Goal: Task Accomplishment & Management: Use online tool/utility

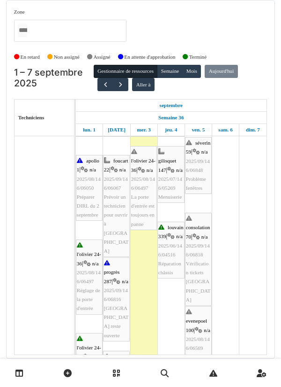
scroll to position [83, 0]
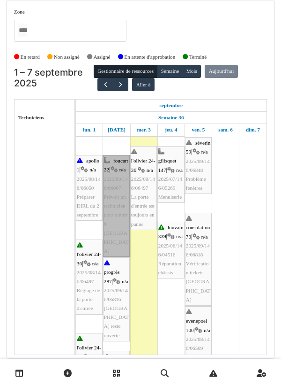
click at [123, 194] on link "foucart 22 | n/a 2025/09/146/06067 Prévoir un technicien pour ouvrir à SIBELGA" at bounding box center [116, 206] width 27 height 102
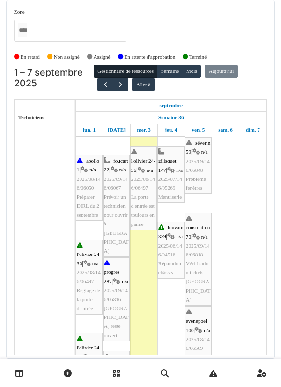
scroll to position [30, 0]
click at [172, 65] on button "Semaine" at bounding box center [170, 71] width 26 height 13
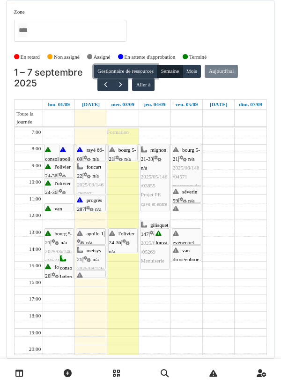
click at [122, 65] on button "Gestionnaire de ressources" at bounding box center [126, 71] width 64 height 13
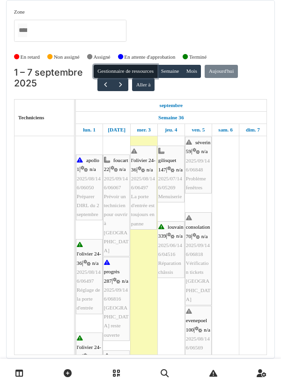
scroll to position [0, 0]
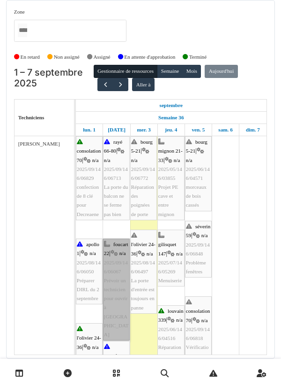
click at [115, 253] on link "foucart 22 | n/a 2025/09/146/06067 Prévoir un technicien pour ouvrir à SIBELGA" at bounding box center [116, 289] width 27 height 102
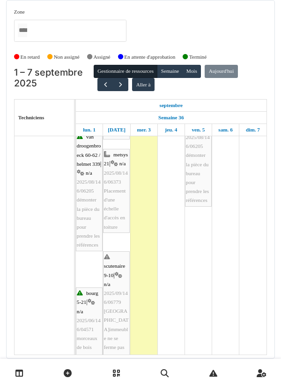
scroll to position [388, 0]
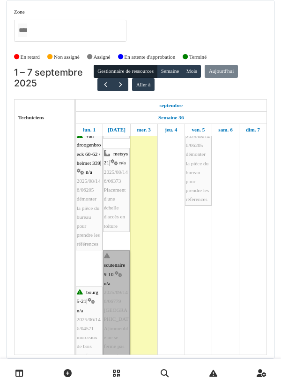
click at [114, 275] on link "scutenaire 9-10 | n/a 2025/09/146/06779 Porte de rue de l'immeuble ne se ferme …" at bounding box center [116, 310] width 27 height 120
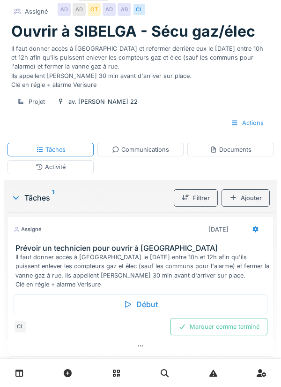
scroll to position [59, 0]
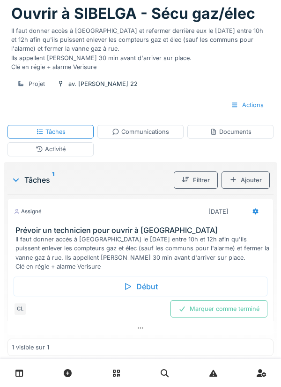
click at [143, 296] on div "Début" at bounding box center [141, 286] width 254 height 20
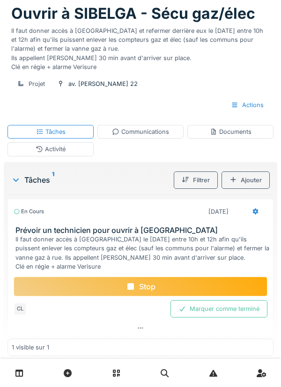
scroll to position [0, 0]
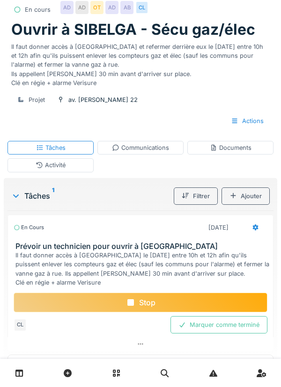
scroll to position [59, 0]
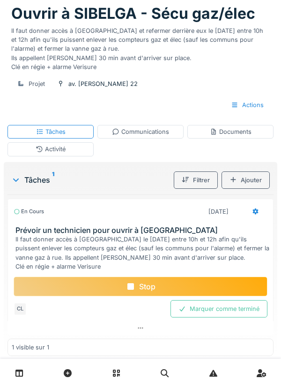
click at [143, 296] on div "Stop" at bounding box center [141, 286] width 254 height 20
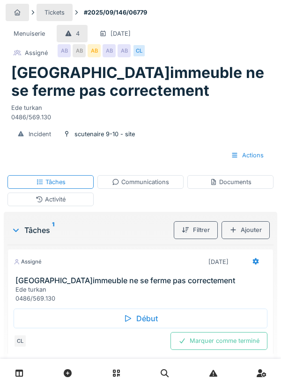
scroll to position [11, 0]
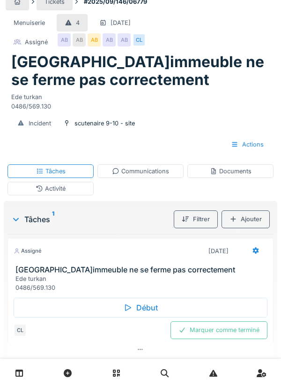
click at [145, 308] on div "Début" at bounding box center [141, 307] width 254 height 20
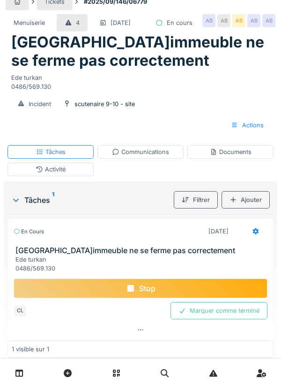
click at [233, 113] on div "Incident scutenaire 9-10 - site" at bounding box center [140, 103] width 263 height 17
click at [245, 156] on div "Documents" at bounding box center [231, 151] width 42 height 9
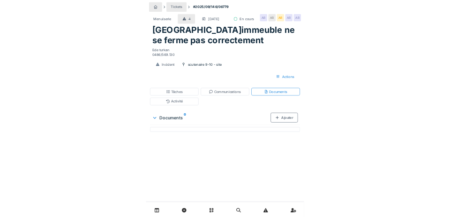
scroll to position [0, 0]
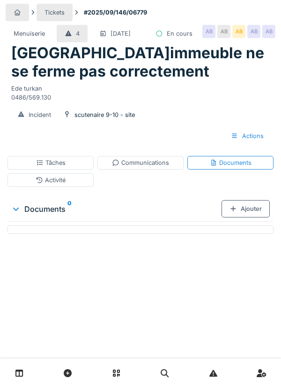
click at [249, 217] on div "Ajouter" at bounding box center [246, 208] width 48 height 17
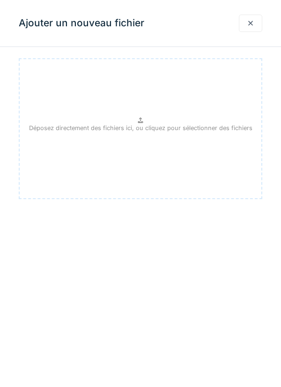
click at [147, 135] on div "Déposez directement des fichiers ici, ou cliquez pour sélectionner des fichiers" at bounding box center [141, 128] width 244 height 141
click at [136, 121] on div "Déposez directement des fichiers ici, ou cliquez pour sélectionner des fichiers" at bounding box center [141, 128] width 244 height 141
type input "**********"
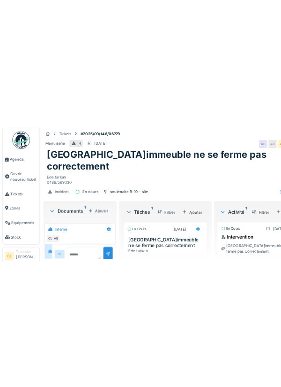
scroll to position [21, 0]
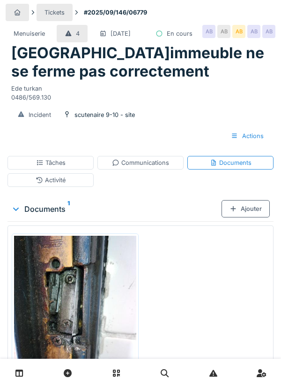
click at [245, 217] on div "Ajouter" at bounding box center [246, 208] width 48 height 17
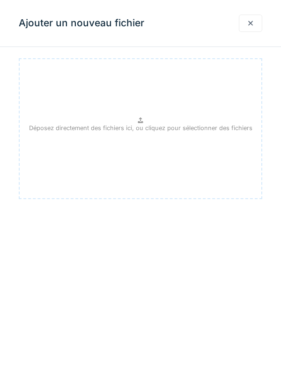
click at [152, 124] on p "Déposez directement des fichiers ici, ou cliquez pour sélectionner des fichiers" at bounding box center [141, 127] width 224 height 9
type input "**********"
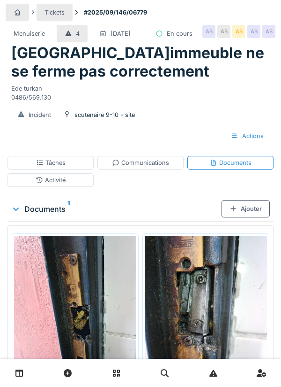
click at [56, 167] on div "Tâches" at bounding box center [51, 162] width 30 height 9
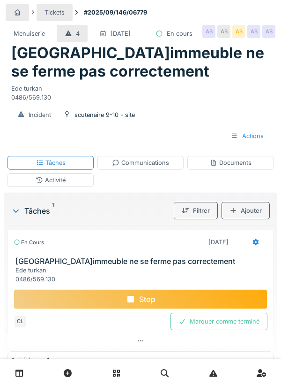
click at [251, 250] on div at bounding box center [255, 241] width 23 height 17
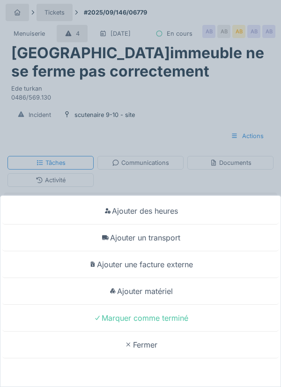
click at [166, 241] on div "Ajouter un transport" at bounding box center [140, 237] width 277 height 27
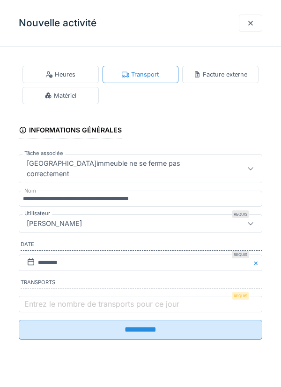
click at [45, 298] on label "Entrez le nombre de transports pour ce jour" at bounding box center [102, 303] width 159 height 11
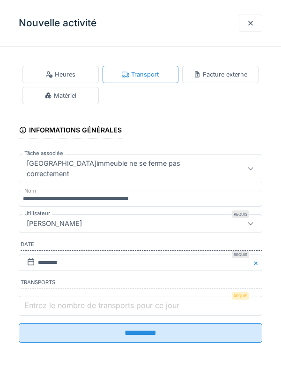
click at [45, 296] on input "Entrez le nombre de transports pour ce jour" at bounding box center [141, 306] width 244 height 20
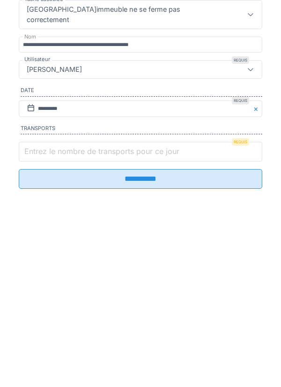
scroll to position [23, 0]
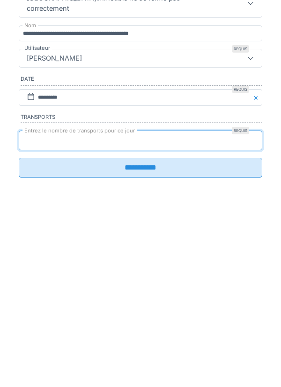
type input "*"
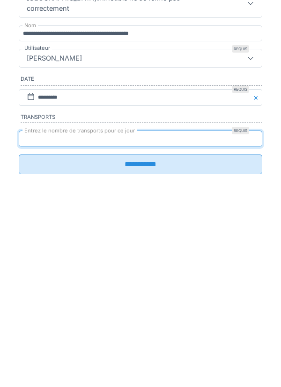
click at [145, 326] on input "**********" at bounding box center [141, 329] width 244 height 20
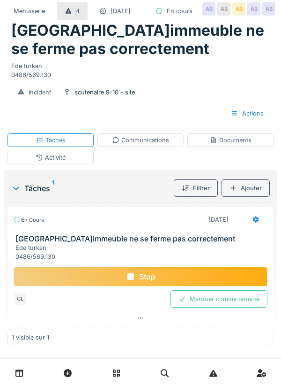
click at [150, 286] on div "Stop" at bounding box center [141, 276] width 254 height 20
